Goal: Information Seeking & Learning: Learn about a topic

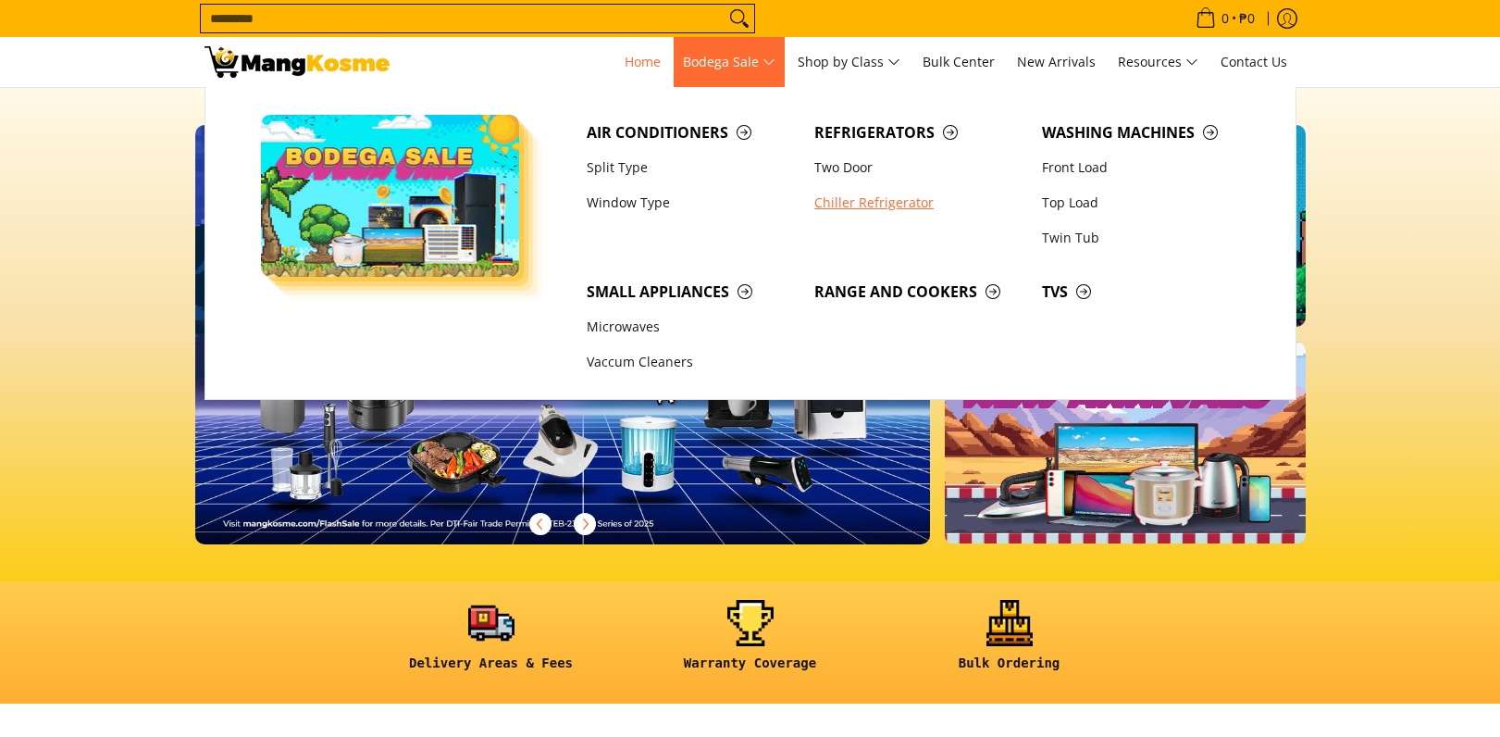
click at [758, 58] on span "Bodega Sale" at bounding box center [729, 62] width 93 height 23
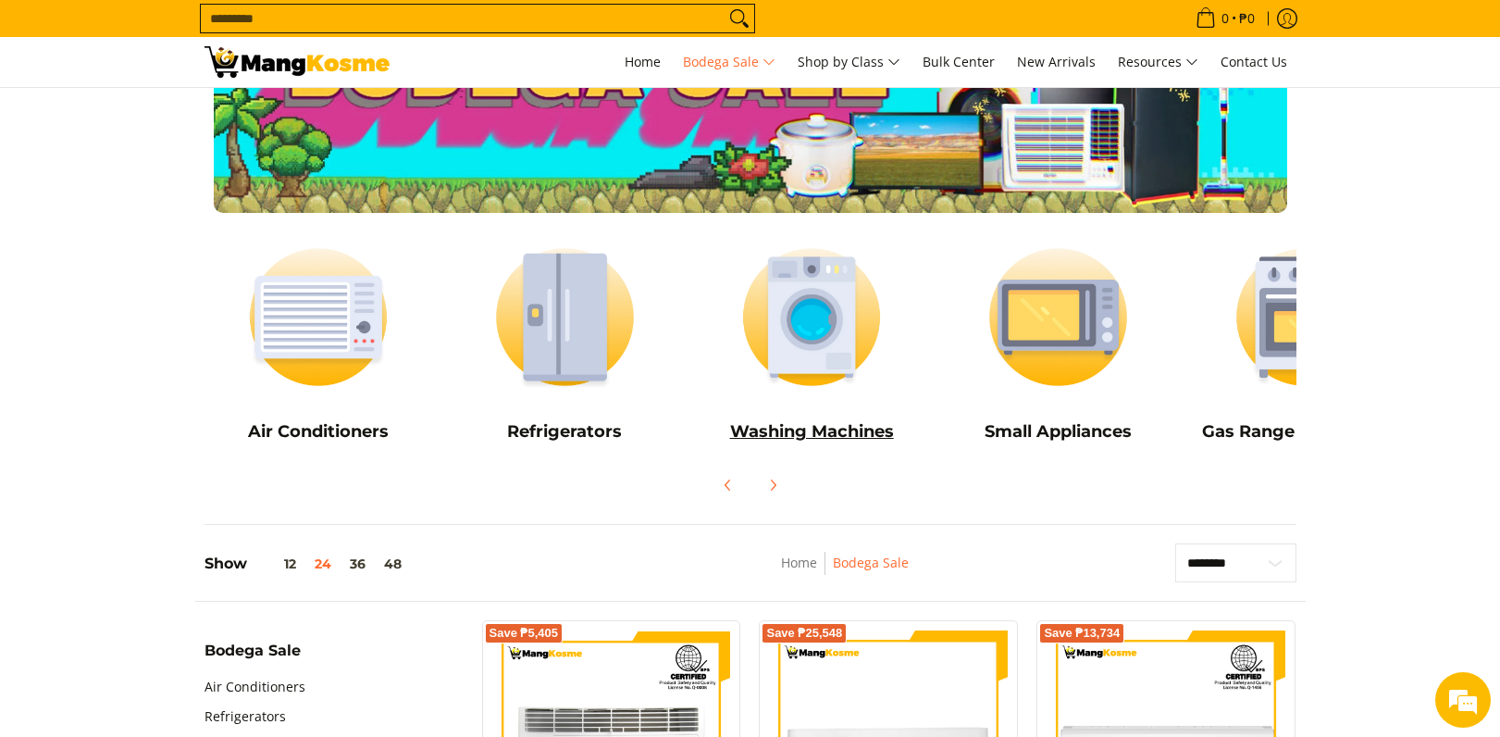
scroll to position [109, 0]
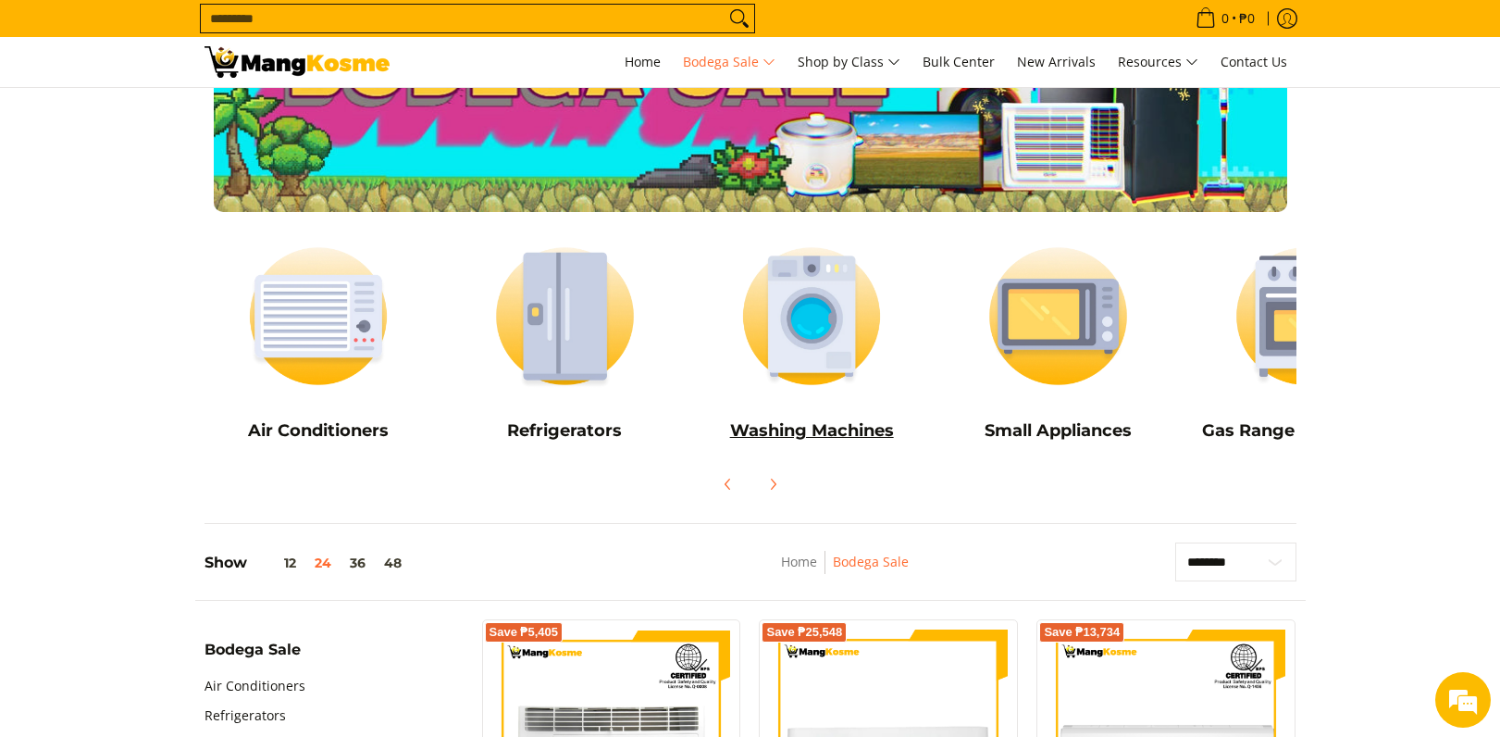
click at [837, 426] on h5 "Washing Machines" at bounding box center [812, 430] width 229 height 21
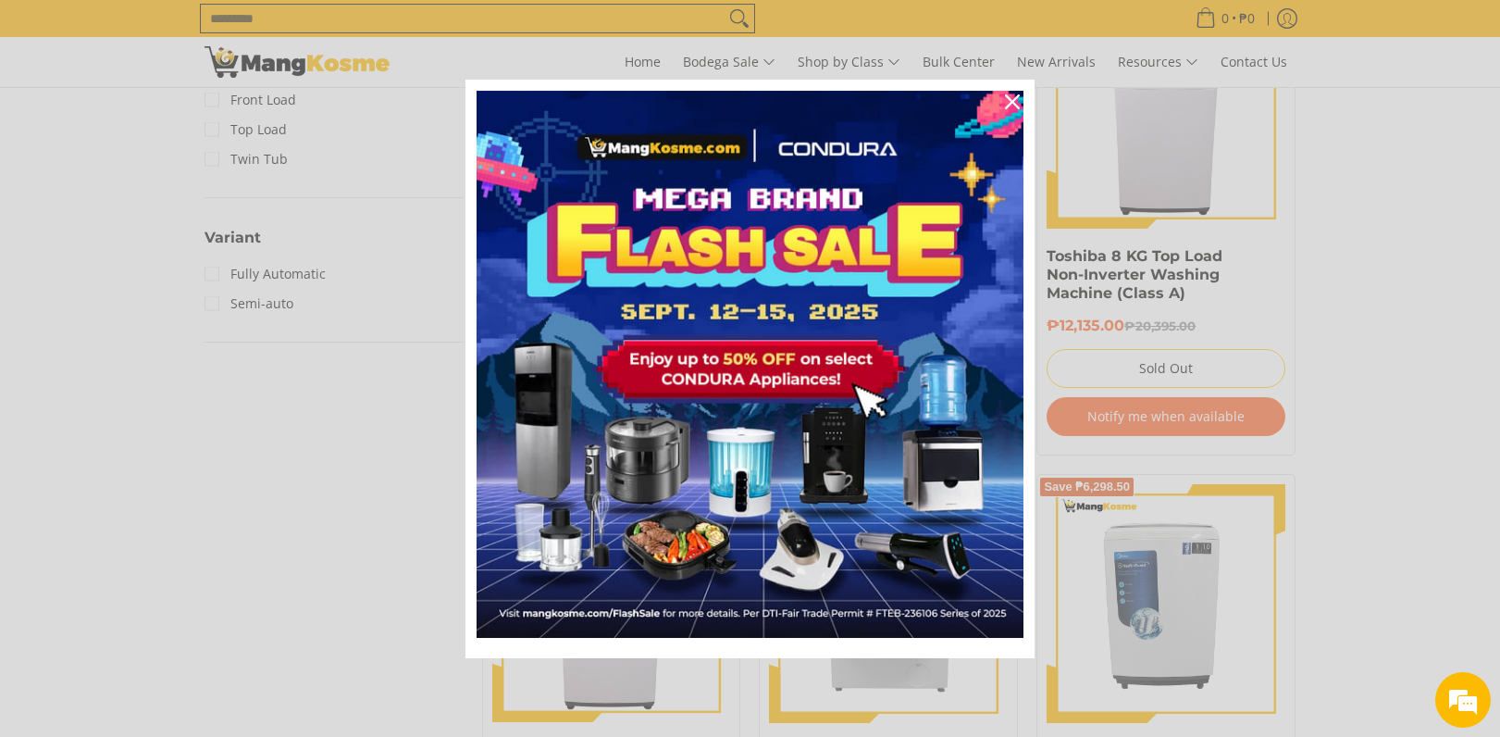
scroll to position [1439, 0]
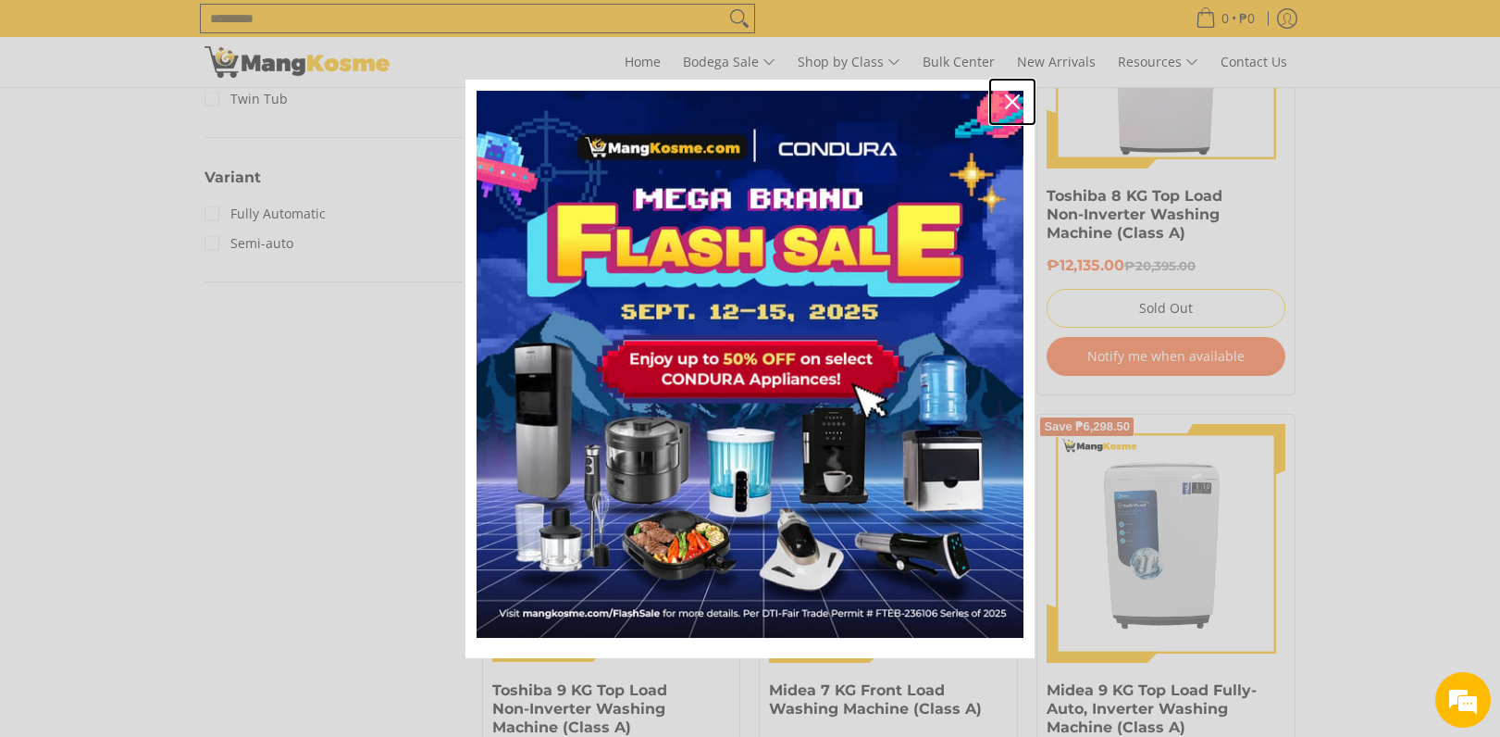
click at [1011, 94] on icon "close icon" at bounding box center [1012, 101] width 15 height 15
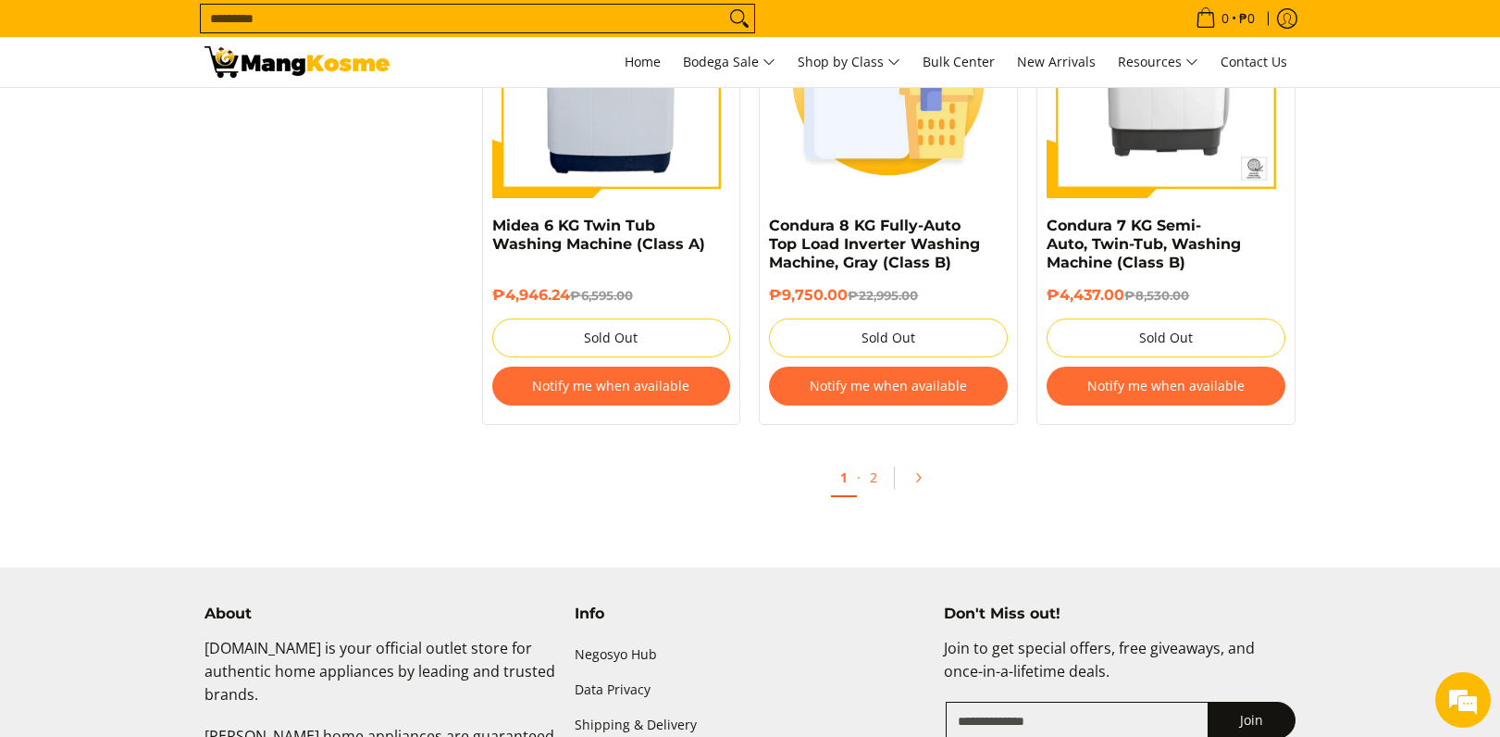
scroll to position [3952, 0]
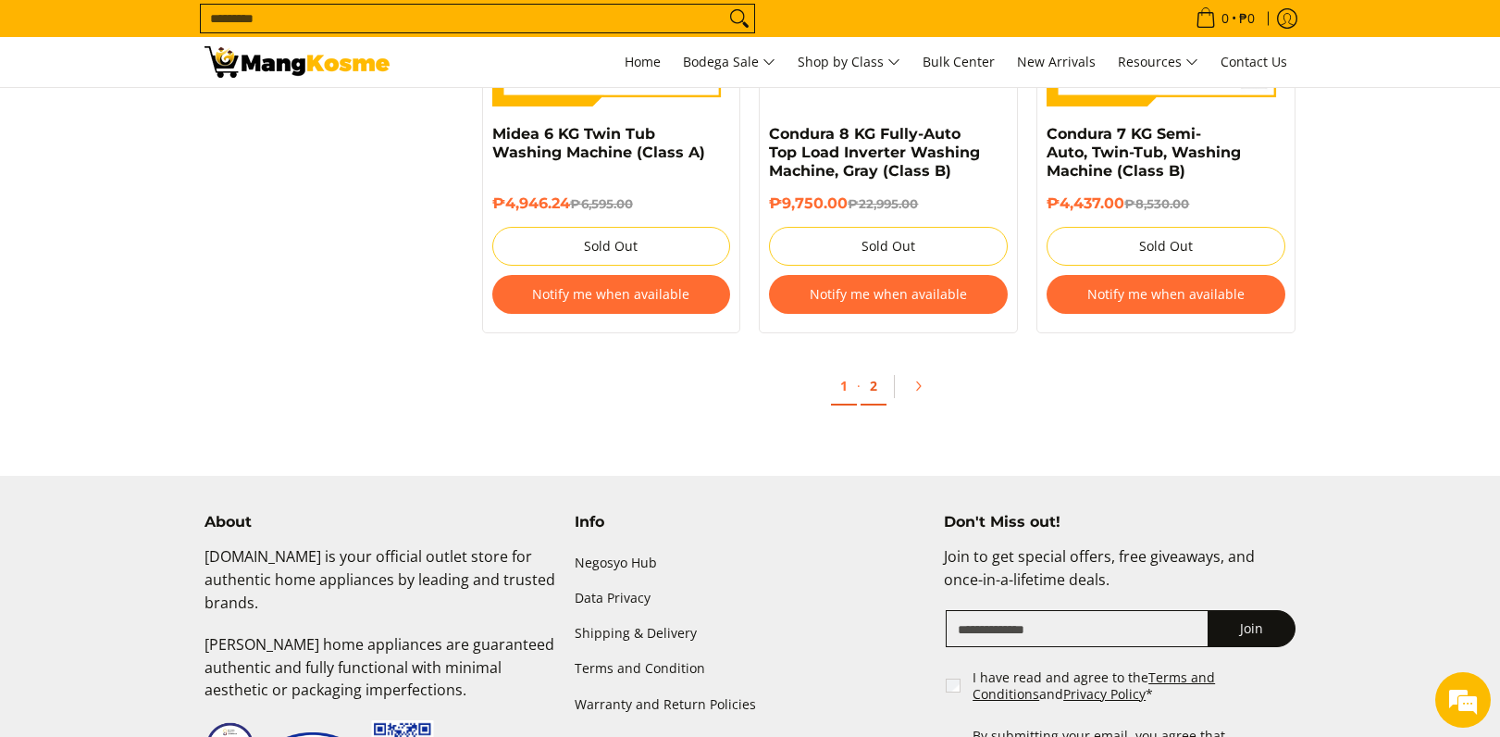
click at [874, 377] on link "2" at bounding box center [874, 386] width 26 height 38
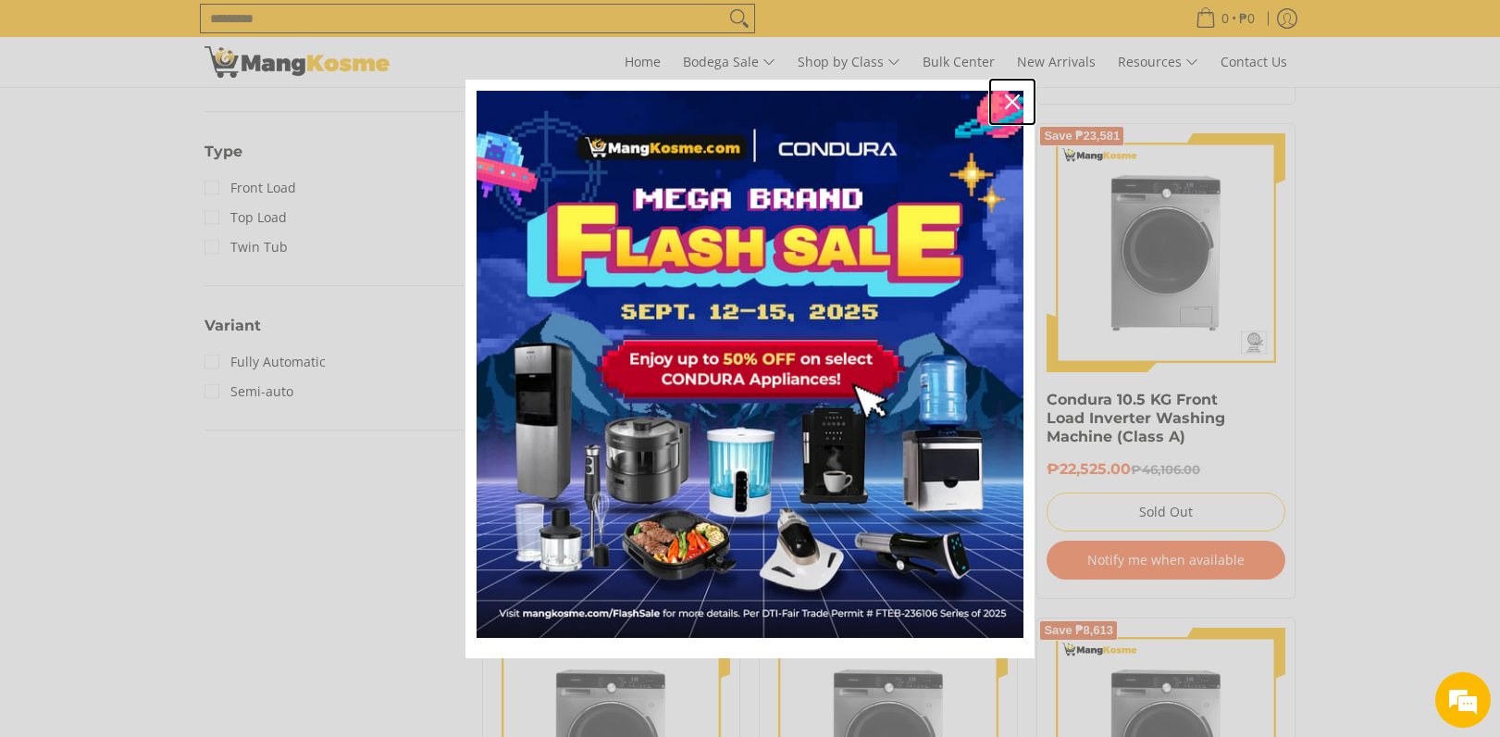
click at [1006, 103] on icon "close icon" at bounding box center [1012, 101] width 15 height 15
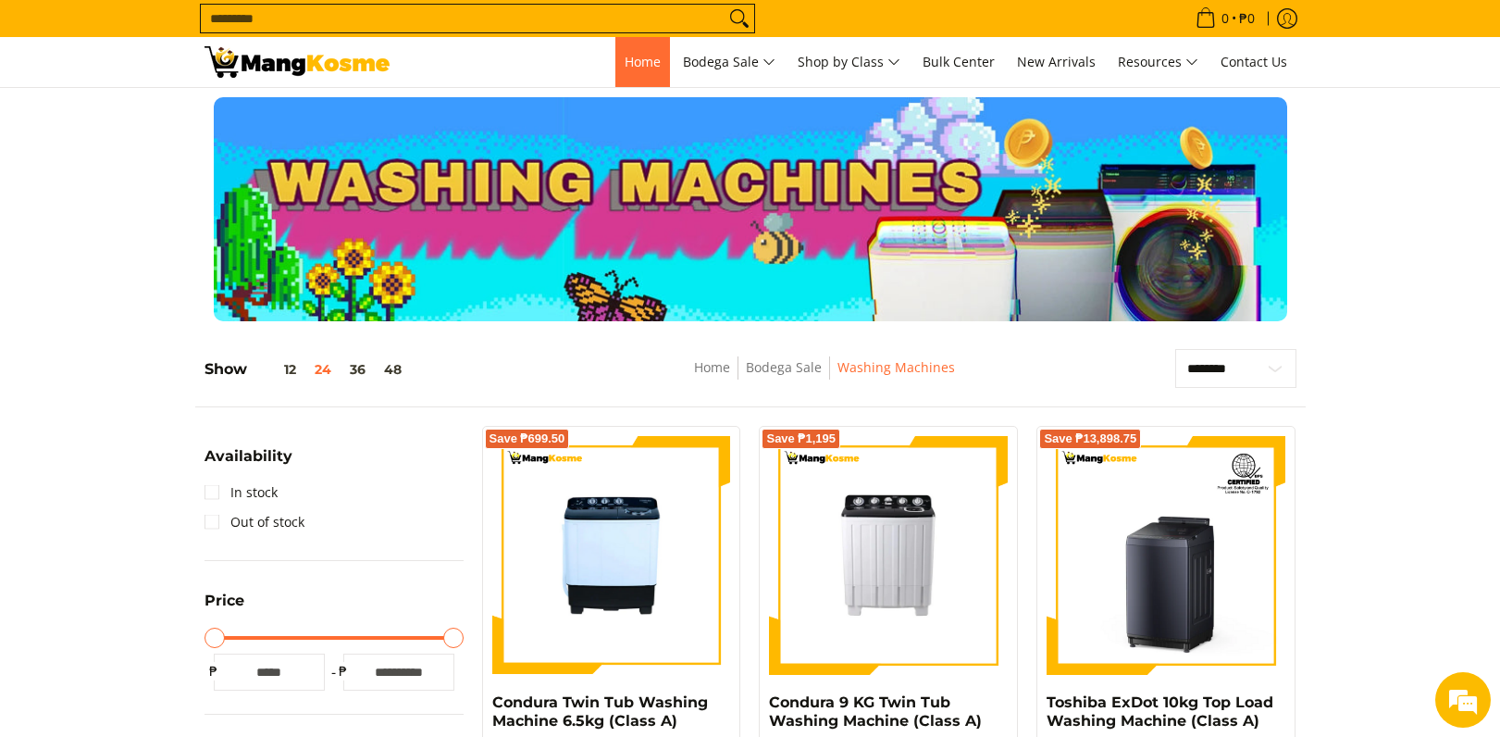
click at [634, 61] on span "Home" at bounding box center [643, 62] width 36 height 18
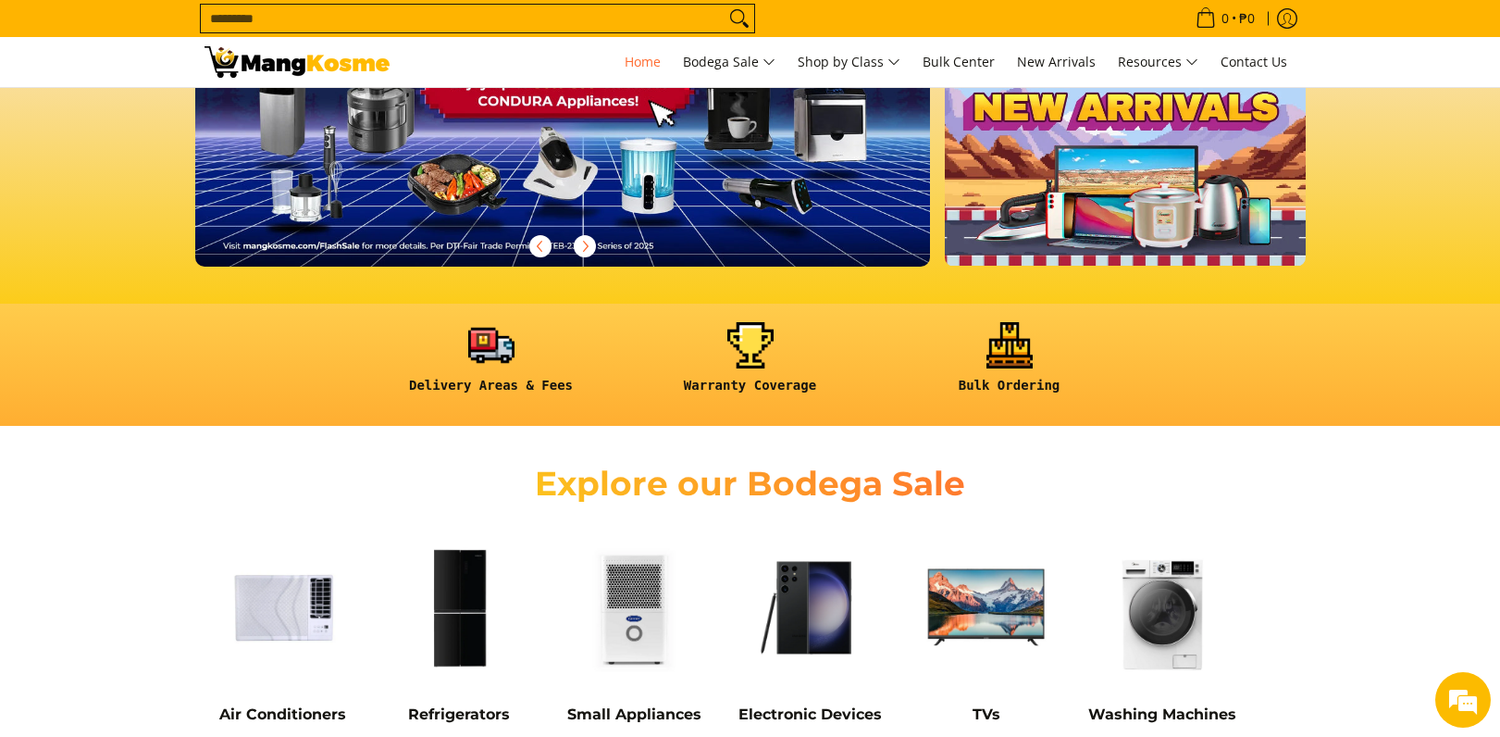
scroll to position [635, 0]
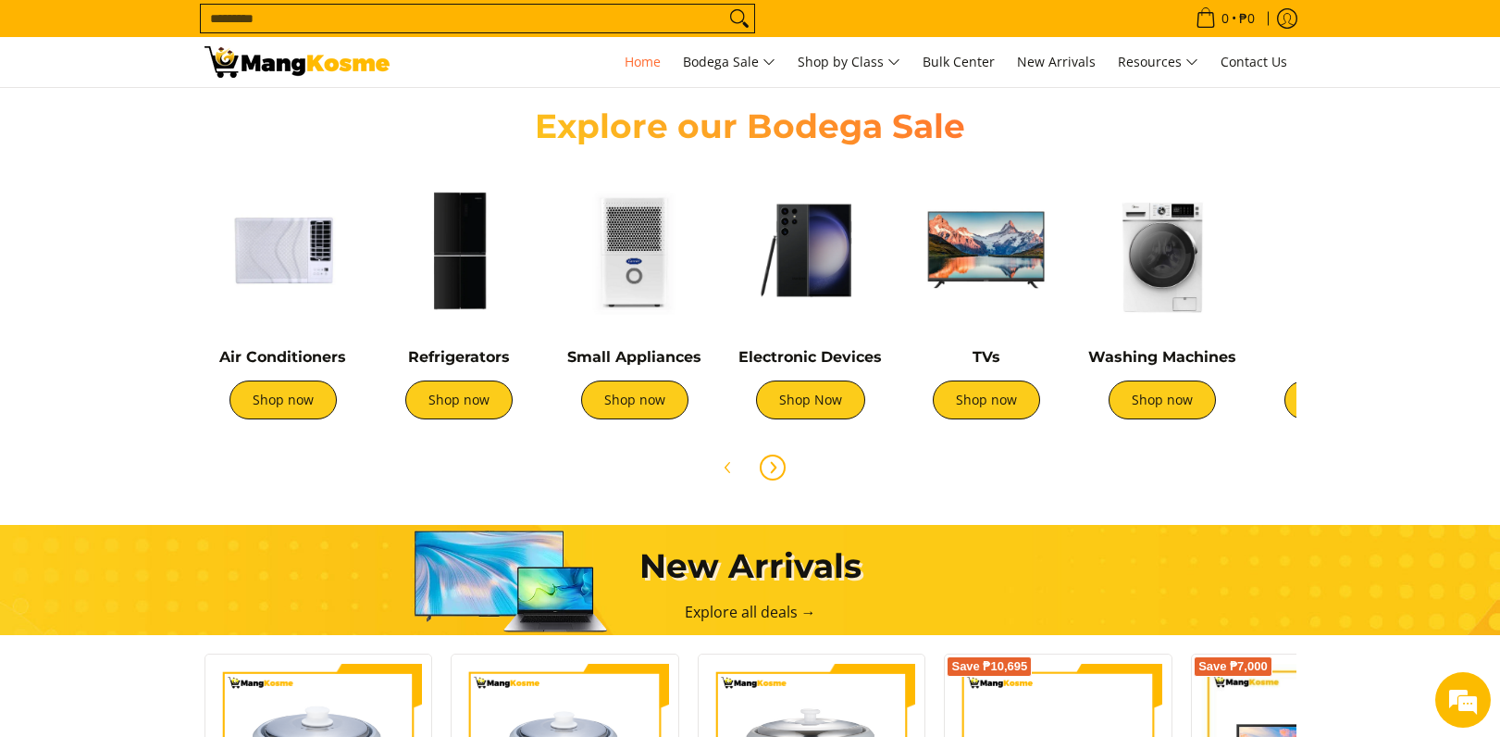
click at [775, 470] on icon "Next" at bounding box center [772, 467] width 15 height 15
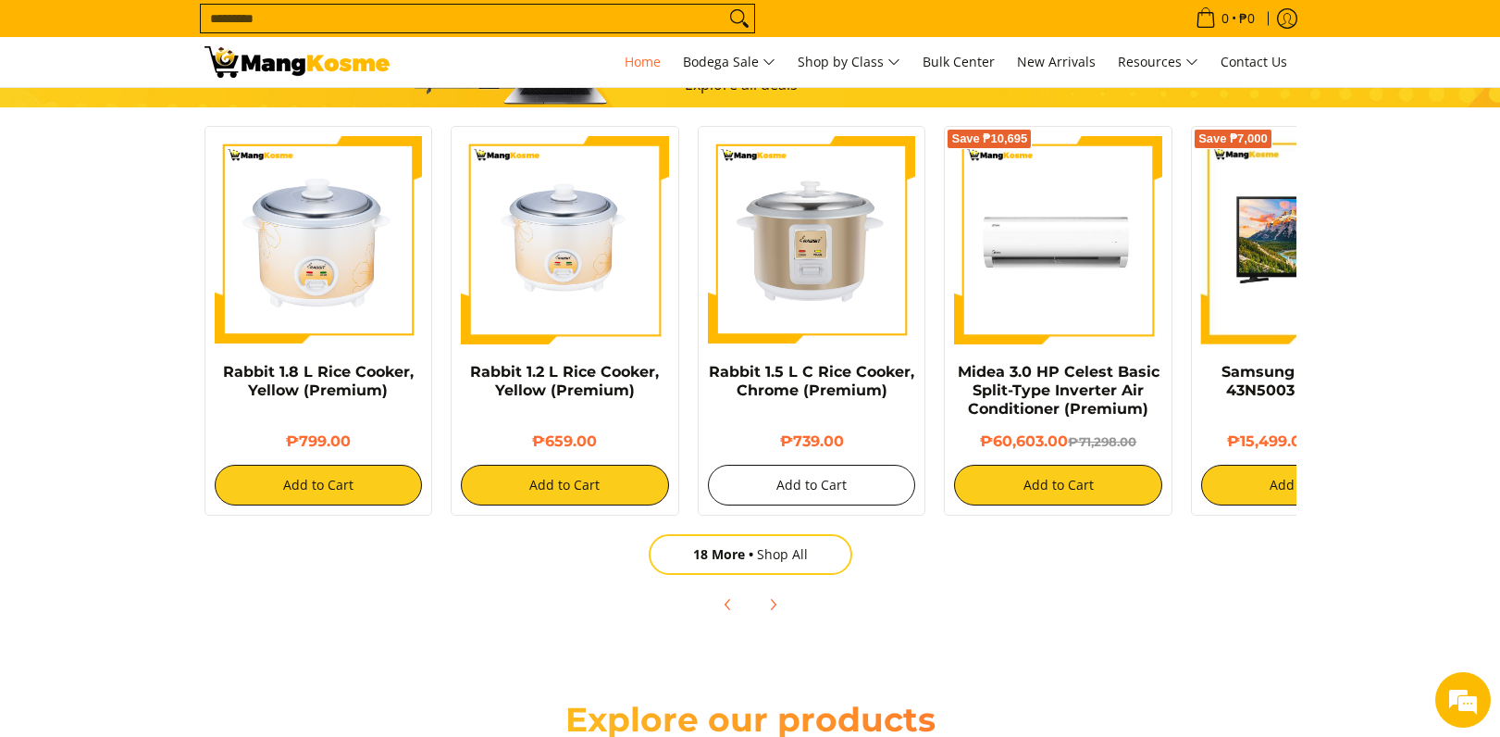
scroll to position [0, 736]
click at [776, 597] on icon "Next" at bounding box center [772, 604] width 15 height 15
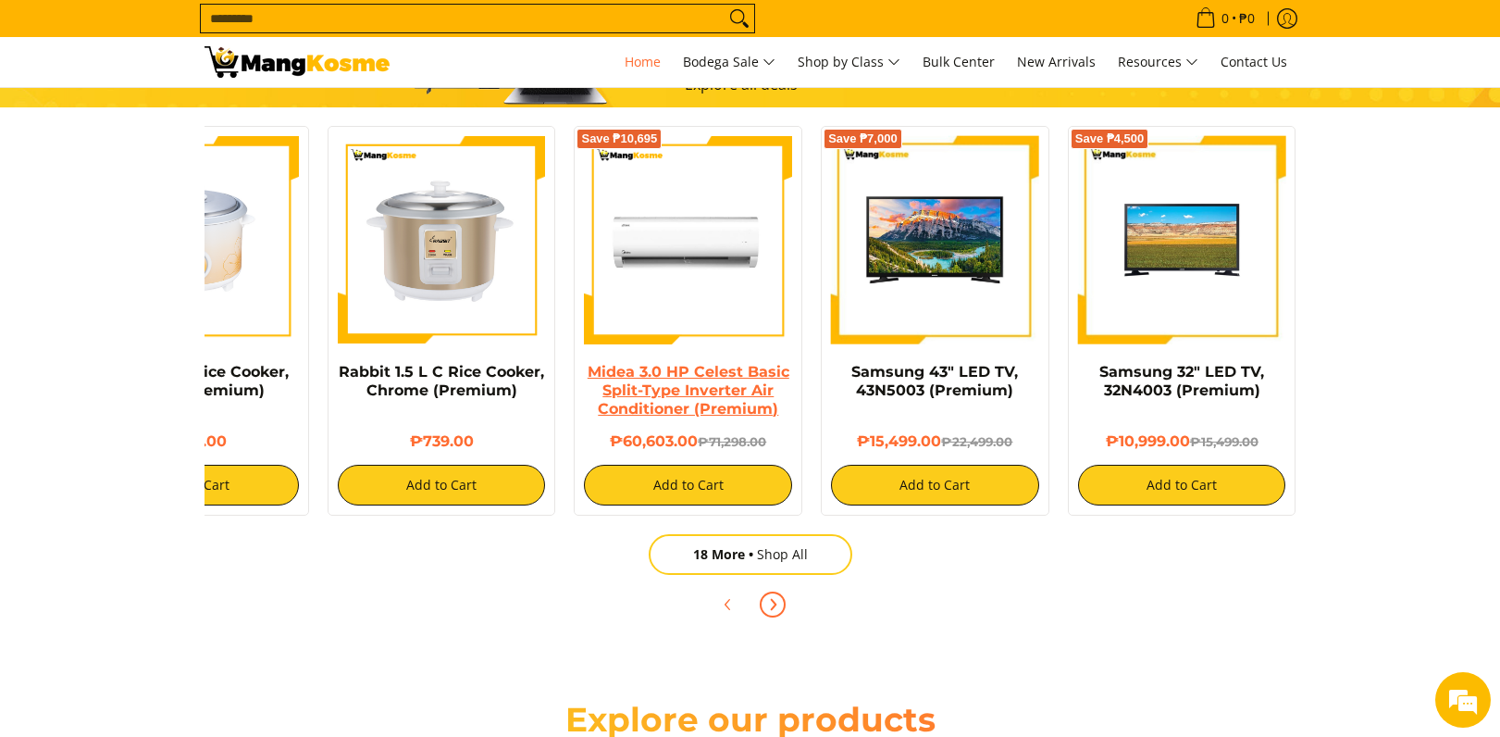
scroll to position [0, 370]
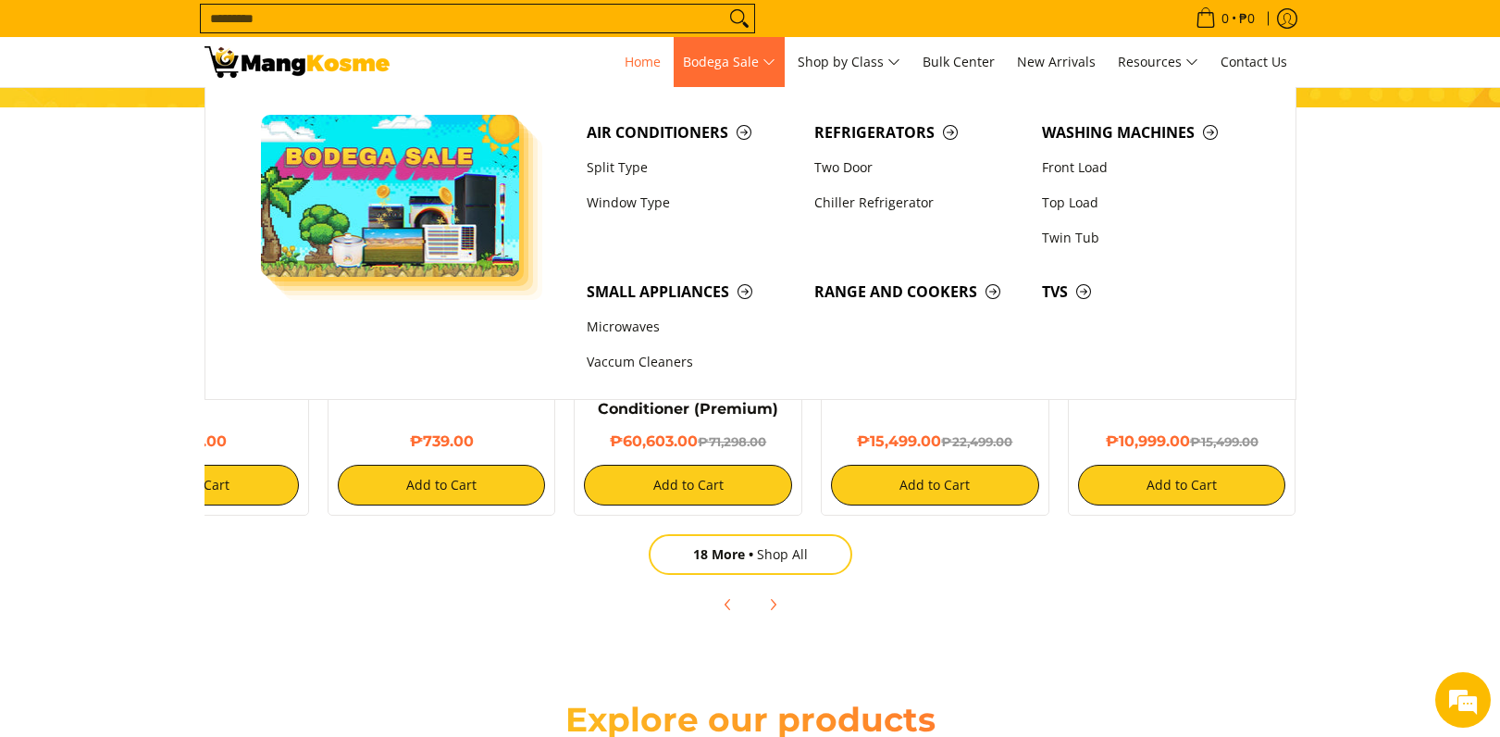
click at [770, 68] on span "Bodega Sale" at bounding box center [729, 62] width 93 height 23
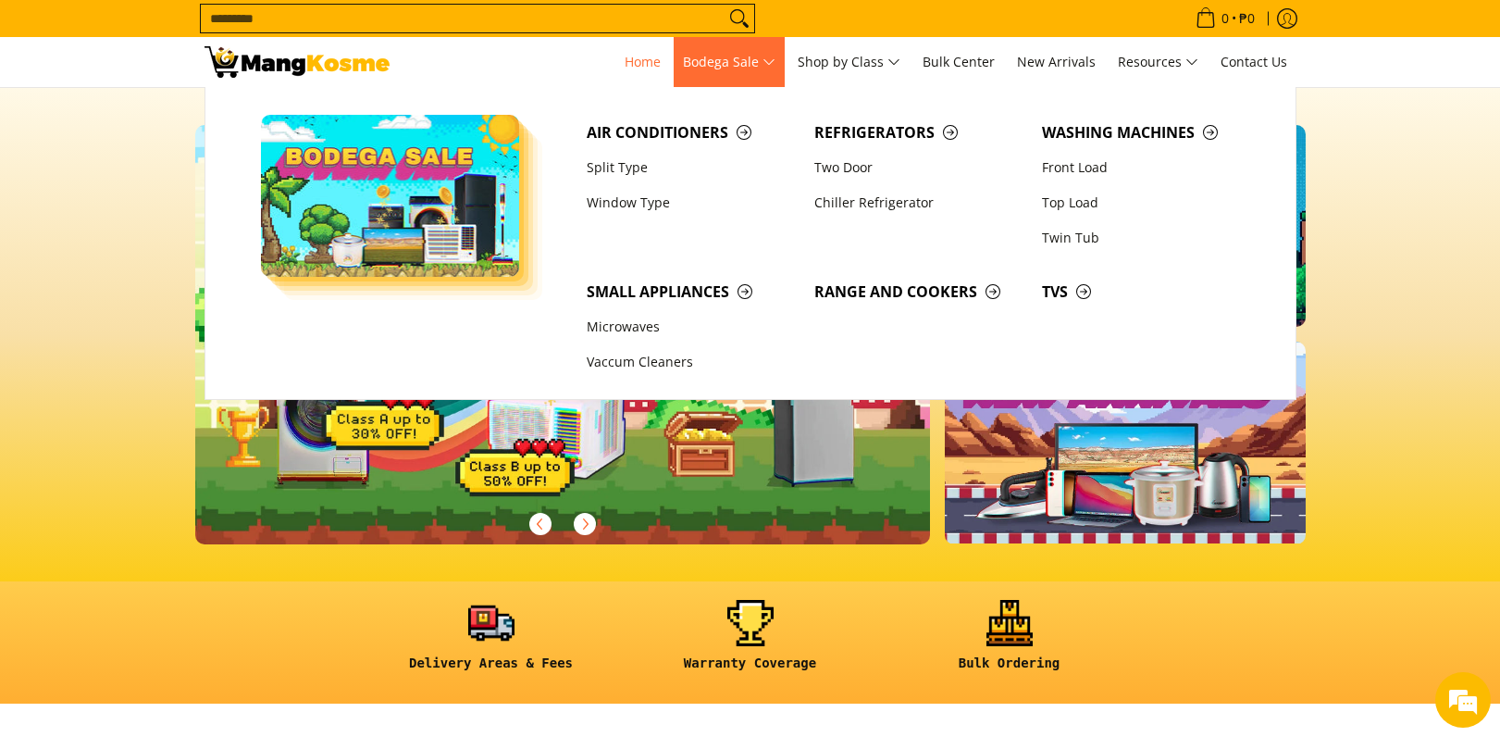
scroll to position [0, 0]
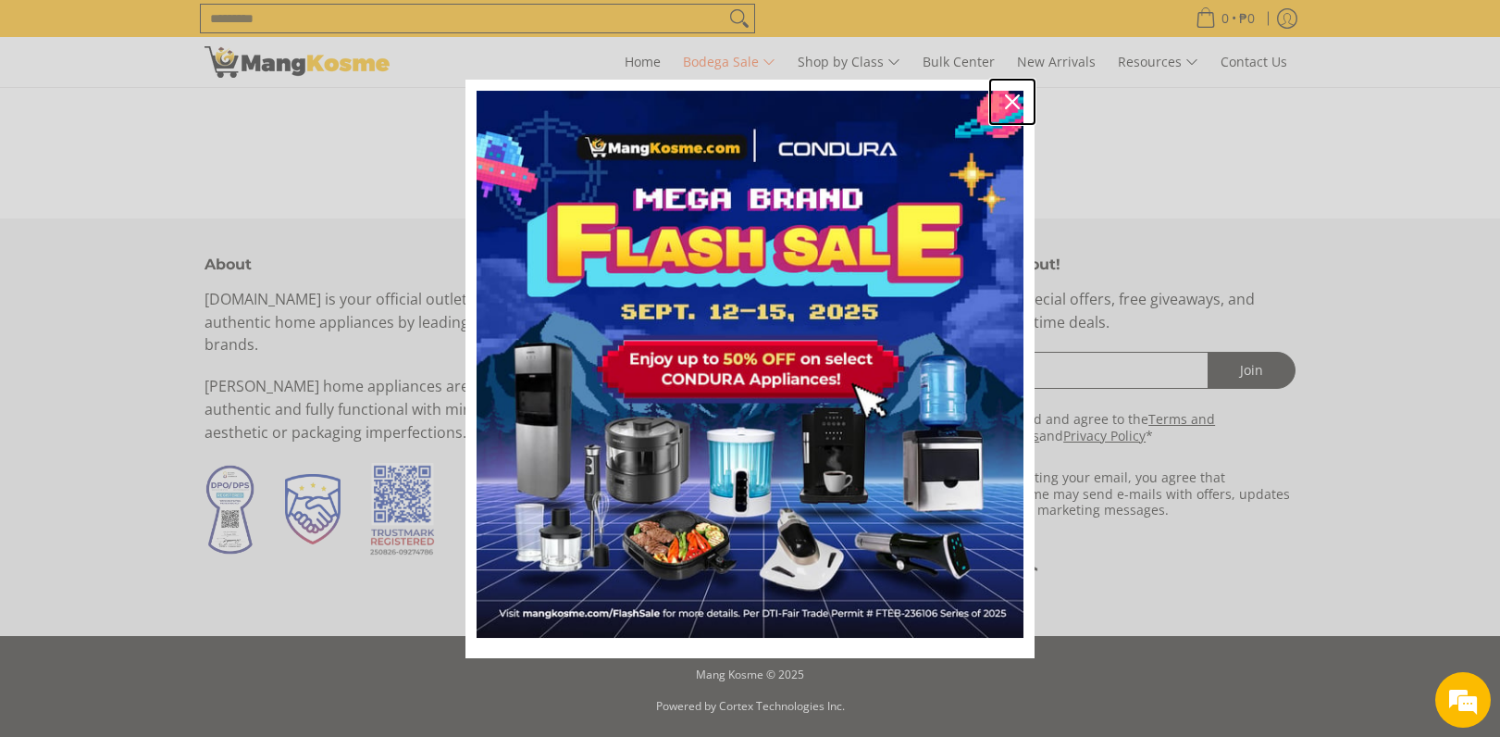
click at [1018, 107] on icon "close icon" at bounding box center [1012, 101] width 15 height 15
